Goal: Transaction & Acquisition: Download file/media

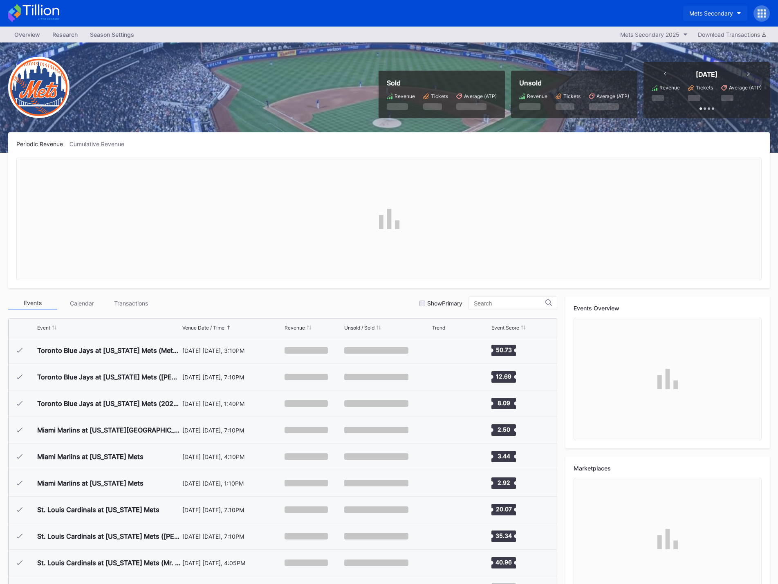
scroll to position [1567, 0]
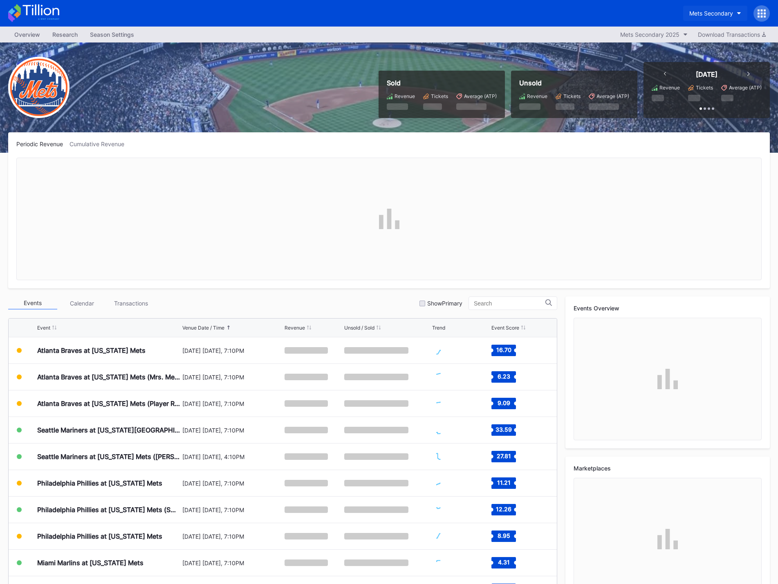
click at [732, 16] on div "Mets Secondary" at bounding box center [711, 13] width 44 height 7
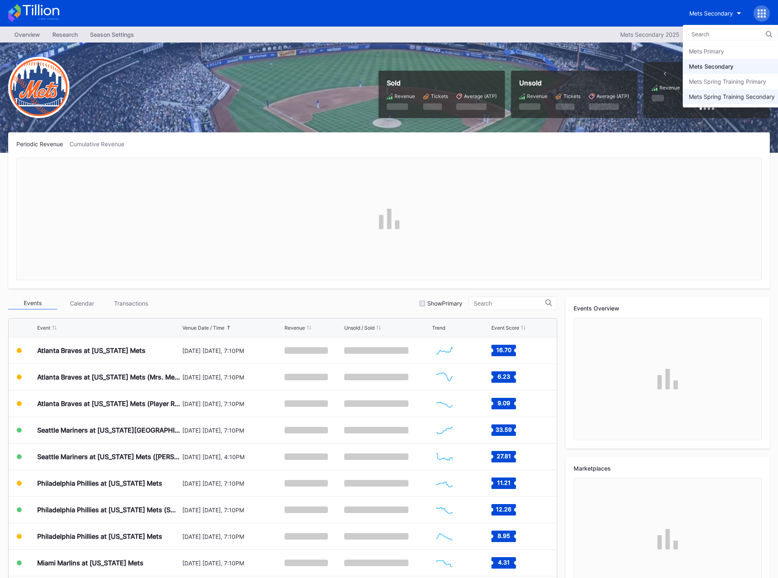
click at [737, 97] on div "Mets Spring Training Secondary" at bounding box center [731, 96] width 86 height 7
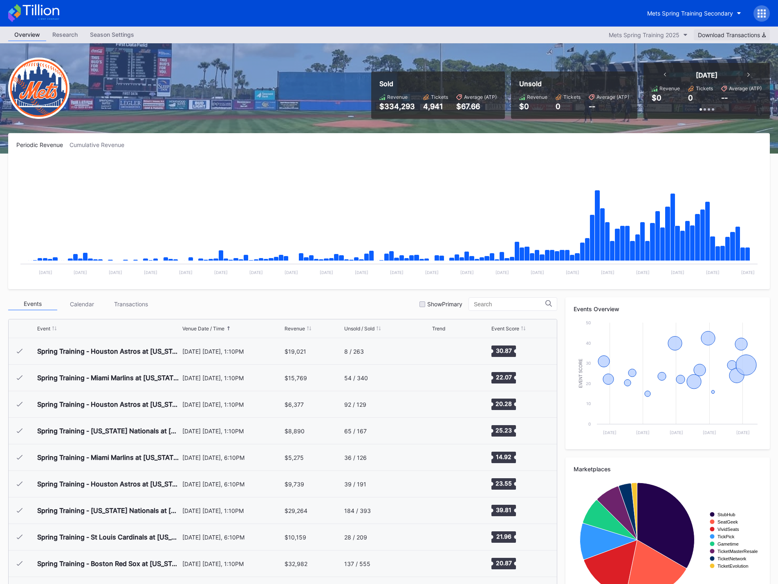
click at [715, 34] on div "Download Transactions" at bounding box center [731, 34] width 68 height 7
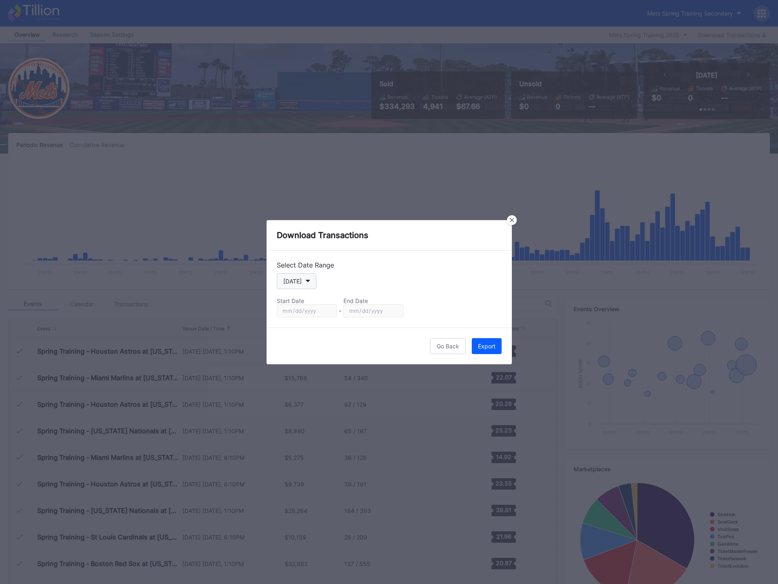
click at [295, 283] on div "[DATE]" at bounding box center [292, 281] width 18 height 7
click at [299, 364] on div "Season" at bounding box center [293, 364] width 20 height 7
type input "[DATE]"
click at [489, 349] on div "Export" at bounding box center [487, 346] width 18 height 7
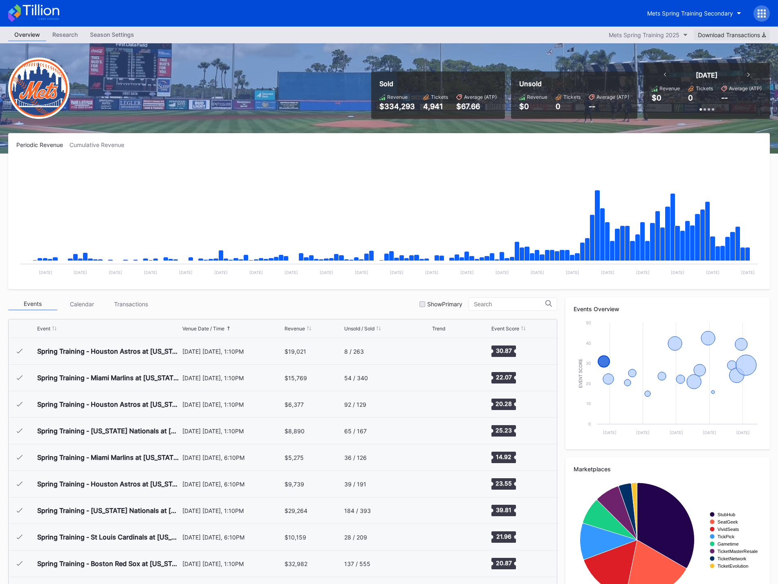
click at [734, 36] on div "Download Transactions" at bounding box center [731, 34] width 68 height 7
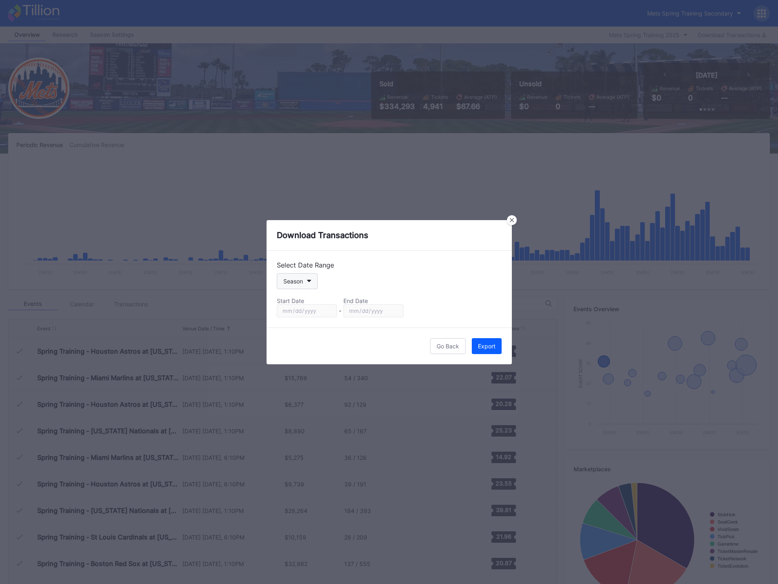
click at [307, 285] on button "Season" at bounding box center [297, 281] width 41 height 16
click at [492, 349] on button "Export" at bounding box center [487, 346] width 30 height 16
